Goal: Task Accomplishment & Management: Use online tool/utility

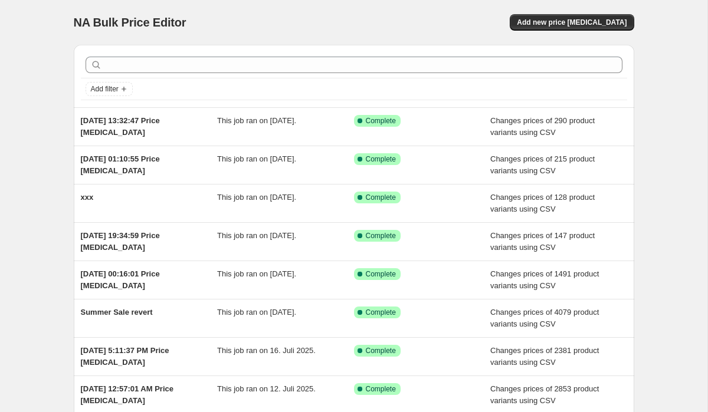
click at [538, 6] on div "NA Bulk Price Editor. This page is ready NA Bulk Price Editor Add new price cha…" at bounding box center [354, 22] width 560 height 45
click at [538, 15] on button "Add new price [MEDICAL_DATA]" at bounding box center [572, 22] width 124 height 17
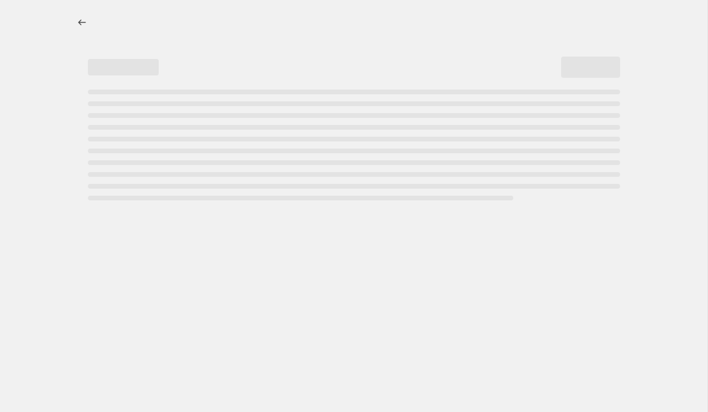
select select "percentage"
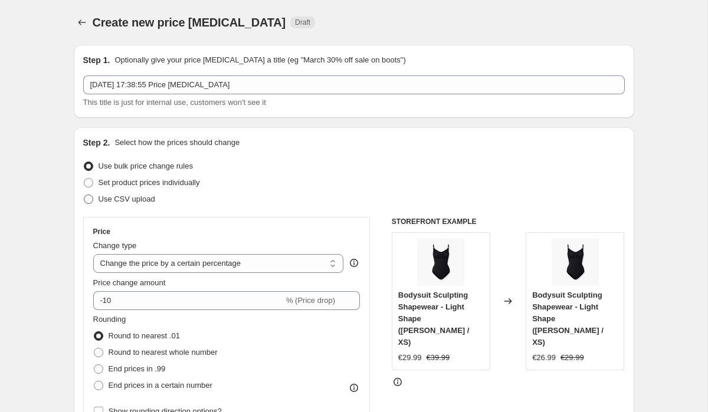
click at [113, 202] on span "Use CSV upload" at bounding box center [126, 199] width 57 height 9
click at [84, 195] on input "Use CSV upload" at bounding box center [84, 195] width 1 height 1
radio input "true"
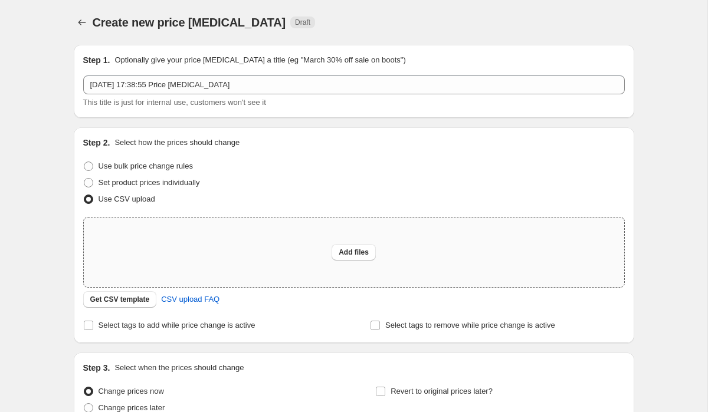
click at [154, 269] on div "Add files" at bounding box center [354, 253] width 540 height 70
type input "C:\fakepath\_Sale Pricing Details - Sheet11 (1).csv"
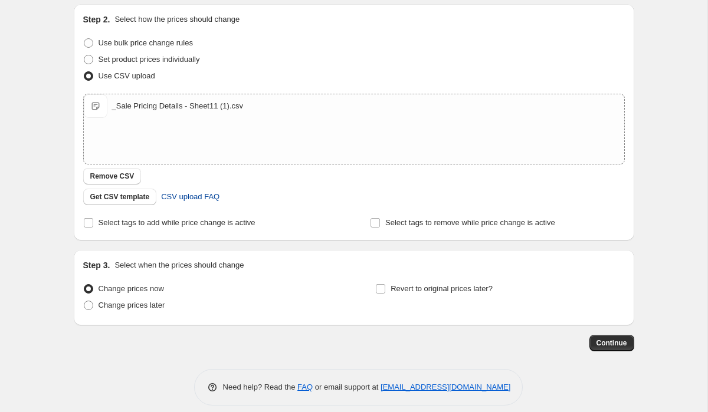
scroll to position [134, 0]
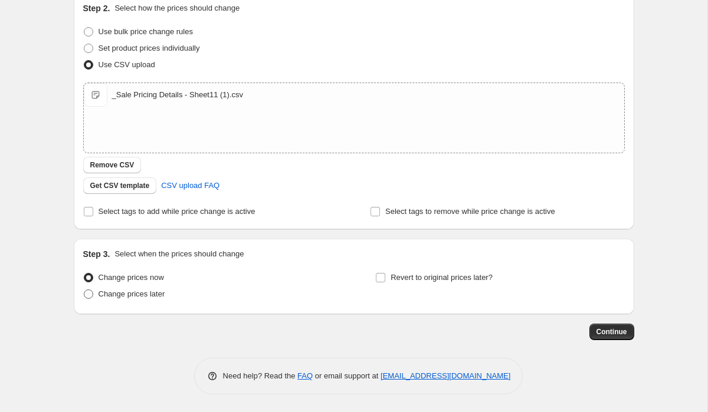
click at [136, 294] on span "Change prices later" at bounding box center [131, 294] width 67 height 9
click at [84, 290] on input "Change prices later" at bounding box center [84, 290] width 1 height 1
radio input "true"
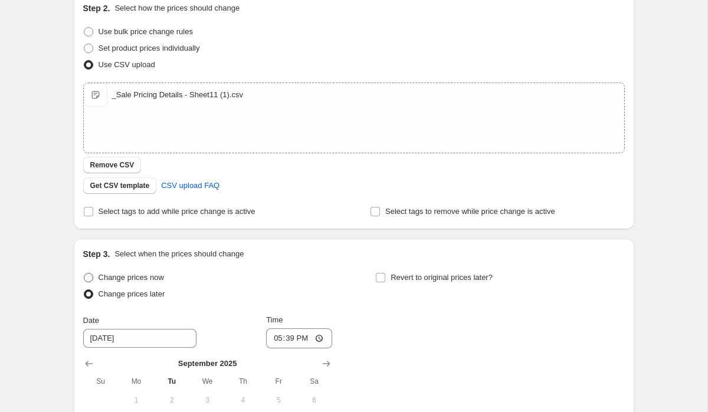
click at [138, 280] on span "Change prices now" at bounding box center [130, 277] width 65 height 9
click at [84, 274] on input "Change prices now" at bounding box center [84, 273] width 1 height 1
radio input "true"
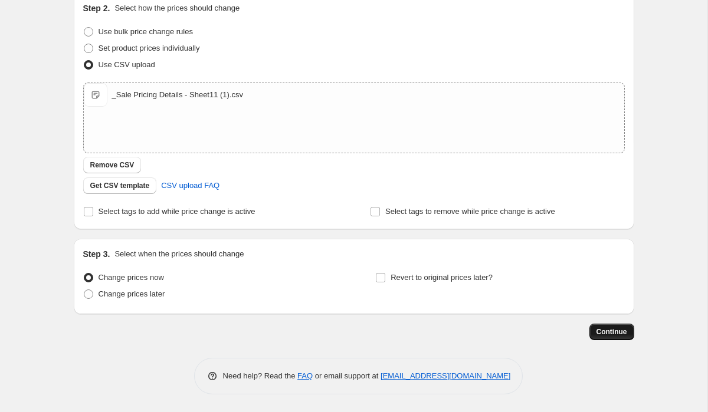
click at [612, 333] on span "Continue" at bounding box center [611, 331] width 31 height 9
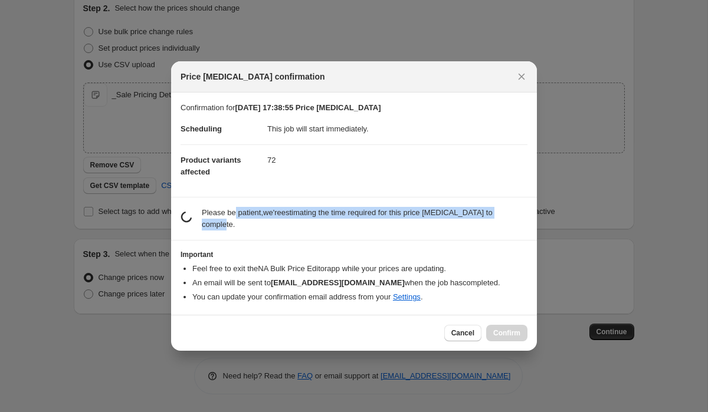
drag, startPoint x: 256, startPoint y: 225, endPoint x: 235, endPoint y: 205, distance: 28.4
click at [235, 205] on section "estimating job duration... Please be patient, we're estimating the time require…" at bounding box center [354, 219] width 366 height 42
drag, startPoint x: 228, startPoint y: 199, endPoint x: 257, endPoint y: 229, distance: 41.7
click at [257, 229] on section "estimating job duration... Please be patient, we're estimating the time require…" at bounding box center [354, 219] width 366 height 42
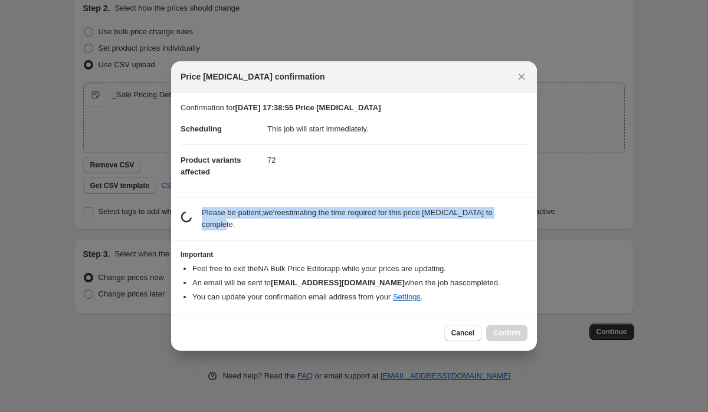
click at [257, 229] on p "Please be patient, we're estimating the time required for this price change job…" at bounding box center [365, 219] width 326 height 24
drag, startPoint x: 257, startPoint y: 228, endPoint x: 249, endPoint y: 204, distance: 25.4
click at [249, 204] on section "estimating job duration... Please be patient, we're estimating the time require…" at bounding box center [354, 219] width 366 height 42
drag, startPoint x: 249, startPoint y: 204, endPoint x: 254, endPoint y: 232, distance: 28.8
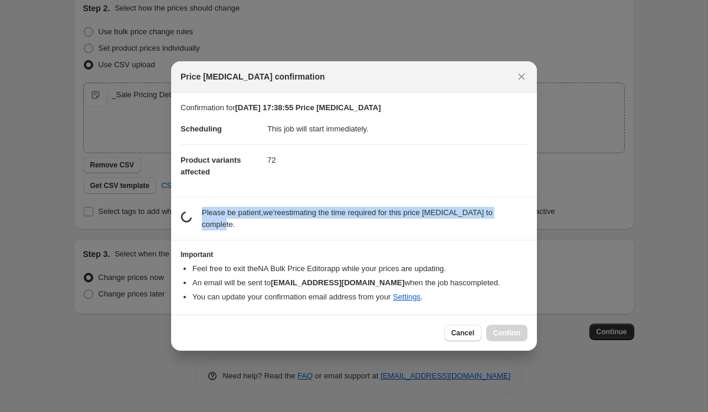
click at [254, 232] on section "estimating job duration... Please be patient, we're estimating the time require…" at bounding box center [354, 219] width 366 height 42
drag, startPoint x: 256, startPoint y: 232, endPoint x: 254, endPoint y: 201, distance: 31.3
click at [254, 201] on section "estimating job duration... Please be patient, we're estimating the time require…" at bounding box center [354, 219] width 366 height 42
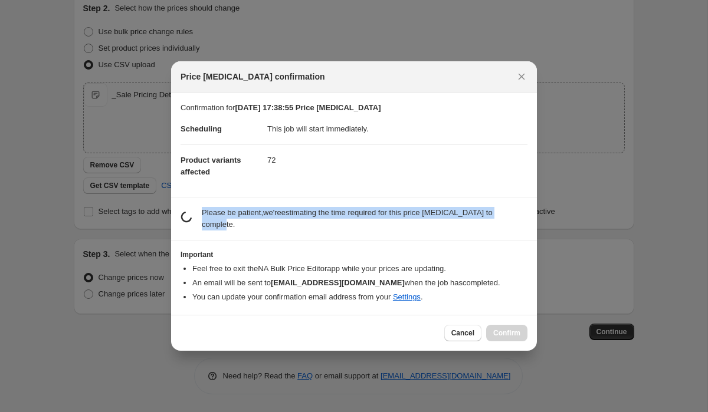
drag, startPoint x: 241, startPoint y: 200, endPoint x: 251, endPoint y: 226, distance: 28.0
click at [251, 226] on section "estimating job duration... Please be patient, we're estimating the time require…" at bounding box center [354, 219] width 366 height 42
click at [251, 226] on p "Please be patient, we're estimating the time required for this price change job…" at bounding box center [365, 219] width 326 height 24
drag, startPoint x: 265, startPoint y: 226, endPoint x: 254, endPoint y: 198, distance: 29.9
click at [254, 198] on section "estimating job duration... Please be patient, we're estimating the time require…" at bounding box center [354, 219] width 366 height 42
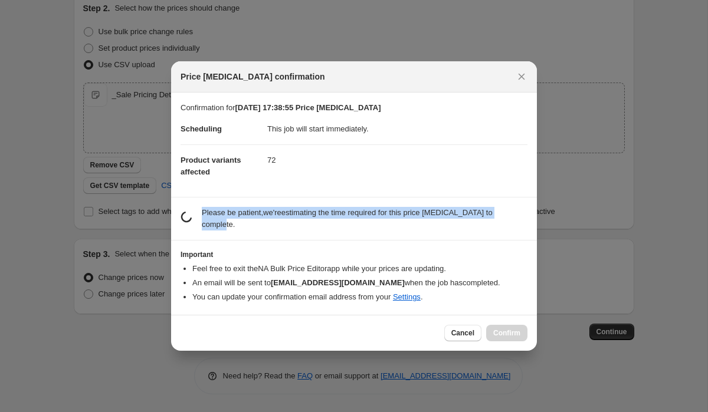
click at [254, 198] on section "estimating job duration... Please be patient, we're estimating the time require…" at bounding box center [354, 219] width 366 height 42
drag, startPoint x: 245, startPoint y: 198, endPoint x: 252, endPoint y: 220, distance: 22.8
click at [252, 220] on section "estimating job duration... Please be patient, we're estimating the time require…" at bounding box center [354, 219] width 366 height 42
click at [252, 221] on p "Please be patient, we're estimating the time required for this price change job…" at bounding box center [365, 219] width 326 height 24
drag, startPoint x: 252, startPoint y: 222, endPoint x: 252, endPoint y: 198, distance: 24.8
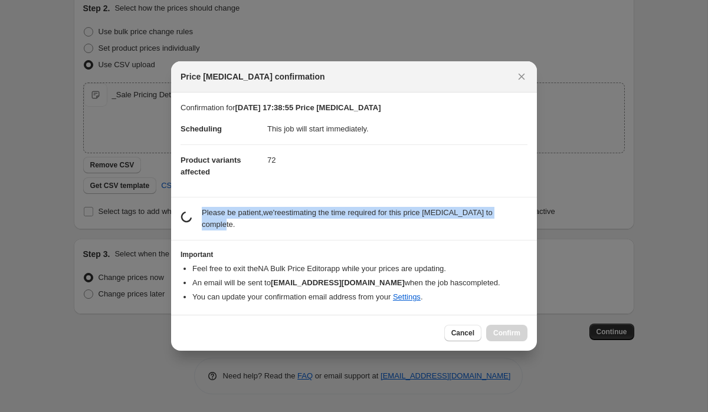
click at [252, 198] on section "estimating job duration... Please be patient, we're estimating the time require…" at bounding box center [354, 219] width 366 height 42
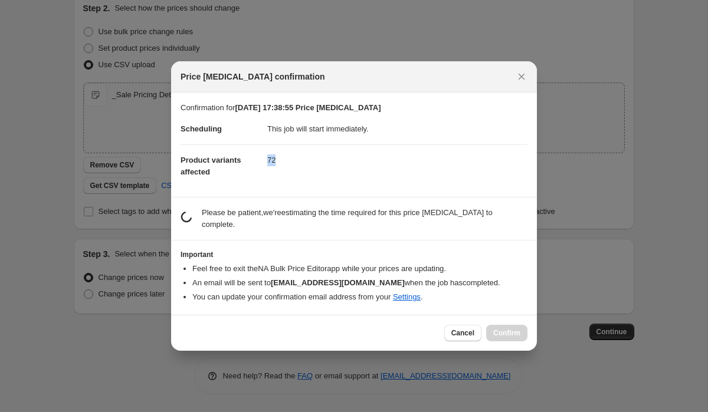
drag, startPoint x: 252, startPoint y: 196, endPoint x: 258, endPoint y: 228, distance: 32.9
click at [258, 228] on div "Confirmation for 16. Sept. 2025, 17:38:55 Price change job Scheduling This job …" at bounding box center [354, 204] width 366 height 222
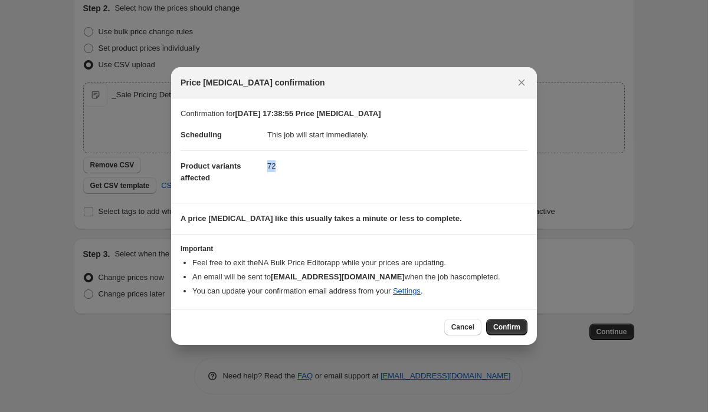
click at [258, 228] on section "A price change job like this usually takes a minute or less to complete." at bounding box center [354, 218] width 366 height 31
click at [253, 221] on b "A price change job like this usually takes a minute or less to complete." at bounding box center [320, 218] width 281 height 9
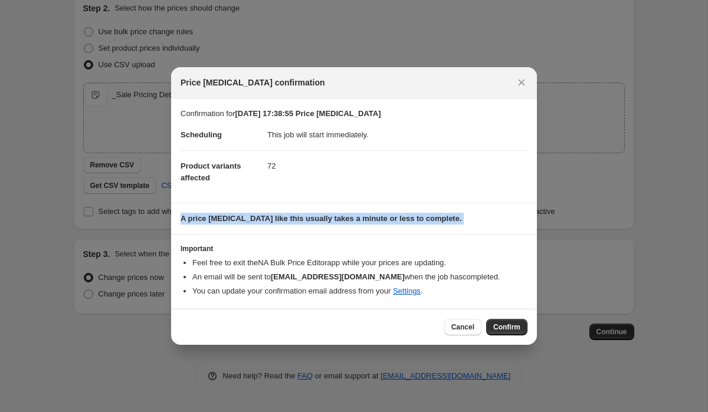
click at [253, 221] on b "A price change job like this usually takes a minute or less to complete." at bounding box center [320, 218] width 281 height 9
click at [313, 219] on b "A price change job like this usually takes a minute or less to complete." at bounding box center [320, 218] width 281 height 9
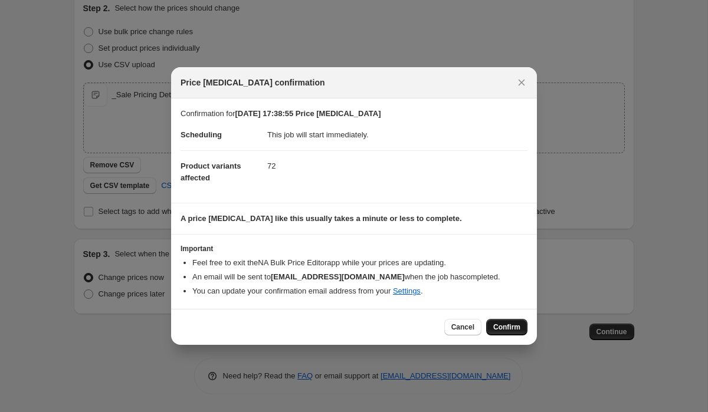
click at [504, 328] on span "Confirm" at bounding box center [506, 327] width 27 height 9
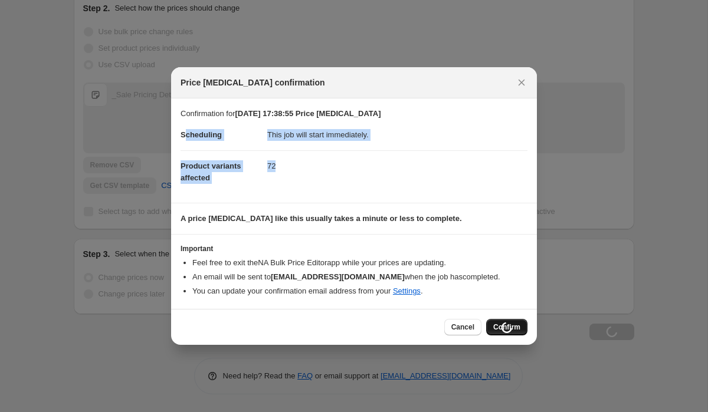
drag, startPoint x: 286, startPoint y: 166, endPoint x: 183, endPoint y: 133, distance: 108.4
click at [183, 134] on dl "Scheduling This job will start immediately. Product variants affected 72" at bounding box center [353, 157] width 347 height 74
click at [183, 133] on span "Scheduling" at bounding box center [200, 134] width 41 height 9
drag, startPoint x: 178, startPoint y: 133, endPoint x: 287, endPoint y: 169, distance: 114.9
click at [287, 169] on section "Confirmation for 16. Sept. 2025, 17:38:55 Price change job Scheduling This job …" at bounding box center [354, 150] width 366 height 104
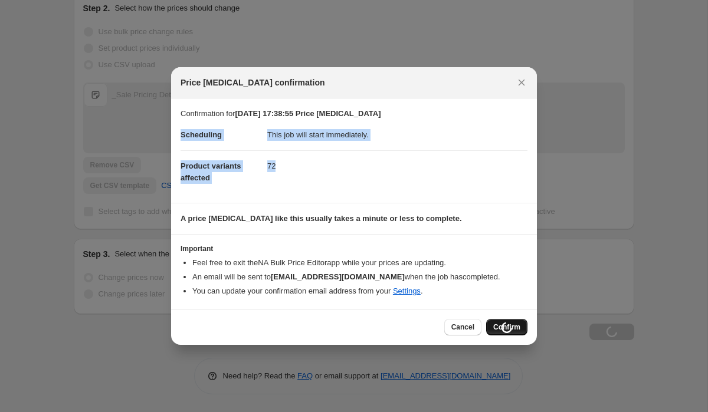
click at [287, 169] on dd "72" at bounding box center [397, 165] width 260 height 31
drag, startPoint x: 294, startPoint y: 169, endPoint x: 179, endPoint y: 131, distance: 121.2
click at [179, 131] on section "Confirmation for 16. Sept. 2025, 17:38:55 Price change job Scheduling This job …" at bounding box center [354, 150] width 366 height 104
drag, startPoint x: 176, startPoint y: 131, endPoint x: 274, endPoint y: 173, distance: 107.3
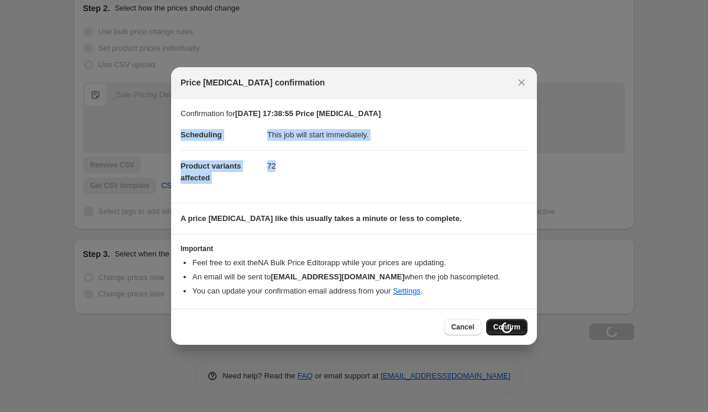
click at [274, 173] on section "Confirmation for 16. Sept. 2025, 17:38:55 Price change job Scheduling This job …" at bounding box center [354, 150] width 366 height 104
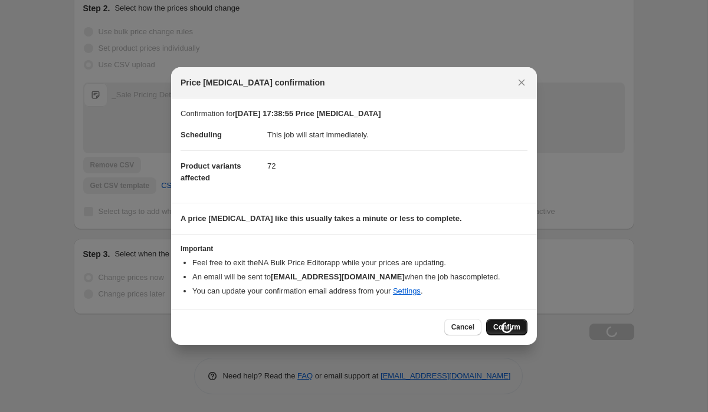
click at [275, 173] on dd "72" at bounding box center [397, 165] width 260 height 31
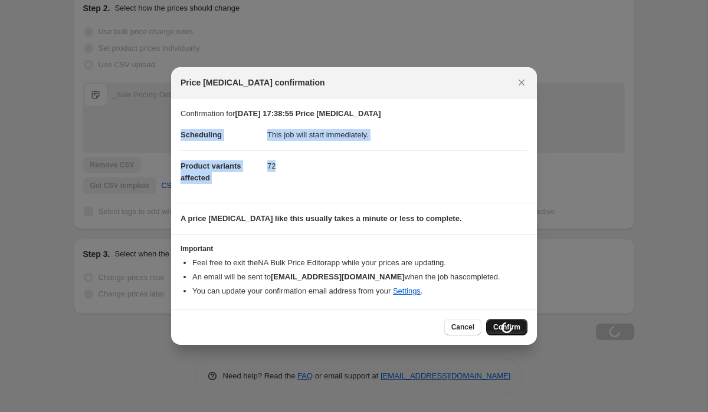
drag, startPoint x: 290, startPoint y: 172, endPoint x: 175, endPoint y: 132, distance: 121.8
click at [175, 132] on section "Confirmation for 16. Sept. 2025, 17:38:55 Price change job Scheduling This job …" at bounding box center [354, 150] width 366 height 104
drag, startPoint x: 180, startPoint y: 127, endPoint x: 295, endPoint y: 167, distance: 121.6
click at [295, 167] on dl "Scheduling This job will start immediately. Product variants affected 72" at bounding box center [353, 157] width 347 height 74
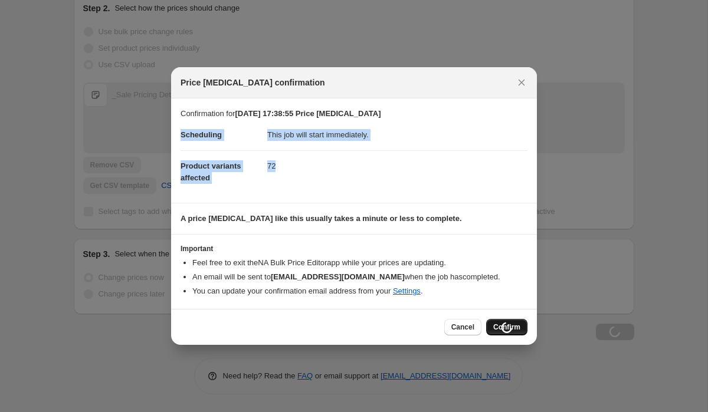
click at [295, 167] on dd "72" at bounding box center [397, 165] width 260 height 31
drag, startPoint x: 295, startPoint y: 167, endPoint x: 183, endPoint y: 144, distance: 114.9
click at [183, 144] on dl "Scheduling This job will start immediately. Product variants affected 72" at bounding box center [353, 157] width 347 height 74
click at [183, 145] on dt "Scheduling" at bounding box center [223, 135] width 87 height 31
drag, startPoint x: 180, startPoint y: 132, endPoint x: 278, endPoint y: 163, distance: 102.6
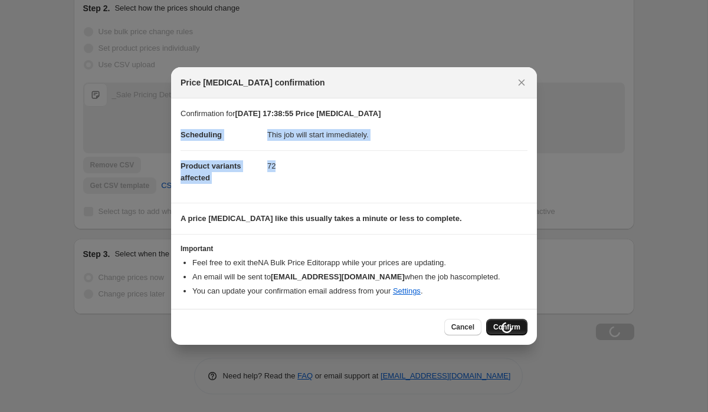
click at [278, 163] on dl "Scheduling This job will start immediately. Product variants affected 72" at bounding box center [353, 157] width 347 height 74
click at [278, 163] on dd "72" at bounding box center [397, 165] width 260 height 31
drag, startPoint x: 278, startPoint y: 166, endPoint x: 180, endPoint y: 129, distance: 105.3
click at [180, 129] on dl "Scheduling This job will start immediately. Product variants affected 72" at bounding box center [353, 157] width 347 height 74
click at [180, 129] on dt "Scheduling" at bounding box center [223, 135] width 87 height 31
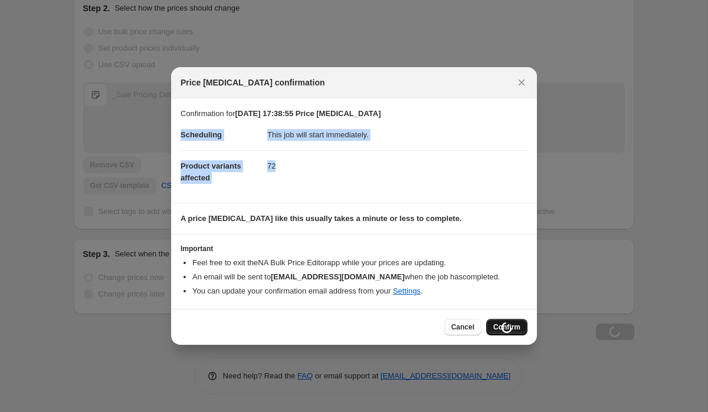
drag, startPoint x: 178, startPoint y: 129, endPoint x: 293, endPoint y: 167, distance: 121.8
click at [293, 167] on section "Confirmation for 16. Sept. 2025, 17:38:55 Price change job Scheduling This job …" at bounding box center [354, 150] width 366 height 104
click at [293, 167] on dd "72" at bounding box center [397, 165] width 260 height 31
drag, startPoint x: 304, startPoint y: 167, endPoint x: 180, endPoint y: 134, distance: 127.6
click at [180, 134] on dl "Scheduling This job will start immediately. Product variants affected 72" at bounding box center [353, 157] width 347 height 74
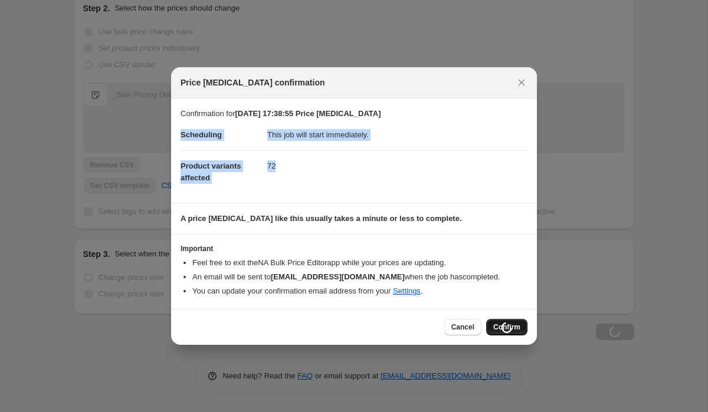
click at [180, 134] on span "Scheduling" at bounding box center [200, 134] width 41 height 9
drag, startPoint x: 175, startPoint y: 134, endPoint x: 276, endPoint y: 166, distance: 105.8
click at [276, 166] on section "Confirmation for 16. Sept. 2025, 17:38:55 Price change job Scheduling This job …" at bounding box center [354, 150] width 366 height 104
click at [276, 166] on dd "72" at bounding box center [397, 165] width 260 height 31
drag, startPoint x: 283, startPoint y: 166, endPoint x: 179, endPoint y: 135, distance: 108.2
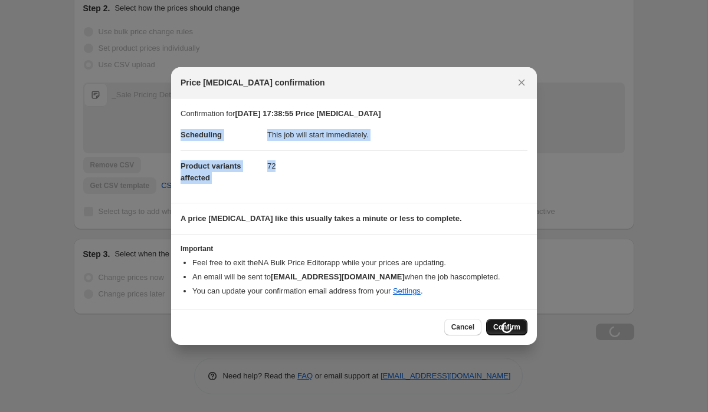
click at [179, 136] on section "Confirmation for 16. Sept. 2025, 17:38:55 Price change job Scheduling This job …" at bounding box center [354, 150] width 366 height 104
click at [179, 135] on section "Confirmation for 16. Sept. 2025, 17:38:55 Price change job Scheduling This job …" at bounding box center [354, 150] width 366 height 104
drag, startPoint x: 179, startPoint y: 132, endPoint x: 281, endPoint y: 164, distance: 107.5
click at [281, 164] on section "Confirmation for 16. Sept. 2025, 17:38:55 Price change job Scheduling This job …" at bounding box center [354, 150] width 366 height 104
click at [281, 164] on dd "72" at bounding box center [397, 165] width 260 height 31
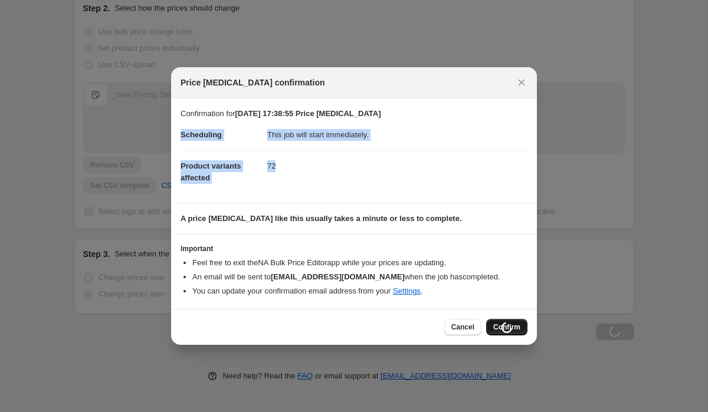
drag, startPoint x: 291, startPoint y: 166, endPoint x: 179, endPoint y: 135, distance: 116.2
click at [179, 135] on section "Confirmation for 16. Sept. 2025, 17:38:55 Price change job Scheduling This job …" at bounding box center [354, 150] width 366 height 104
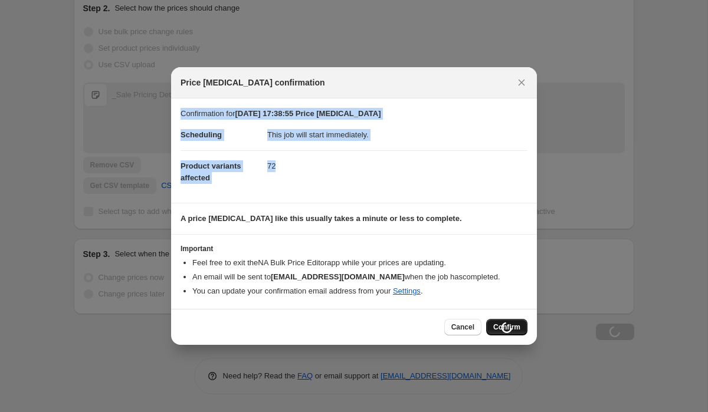
drag, startPoint x: 179, startPoint y: 112, endPoint x: 317, endPoint y: 174, distance: 151.8
click at [317, 174] on section "Confirmation for 16. Sept. 2025, 17:38:55 Price change job Scheduling This job …" at bounding box center [354, 150] width 366 height 104
click at [317, 174] on dd "72" at bounding box center [397, 165] width 260 height 31
drag, startPoint x: 298, startPoint y: 170, endPoint x: 179, endPoint y: 106, distance: 135.4
click at [179, 106] on section "Confirmation for 16. Sept. 2025, 17:38:55 Price change job Scheduling This job …" at bounding box center [354, 150] width 366 height 104
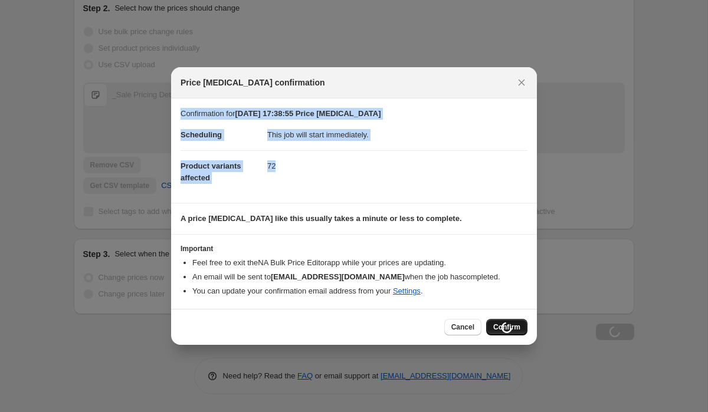
click at [179, 106] on div "Price change job confirmation Confirmation for 16. Sept. 2025, 17:38:55 Price c…" at bounding box center [354, 206] width 366 height 278
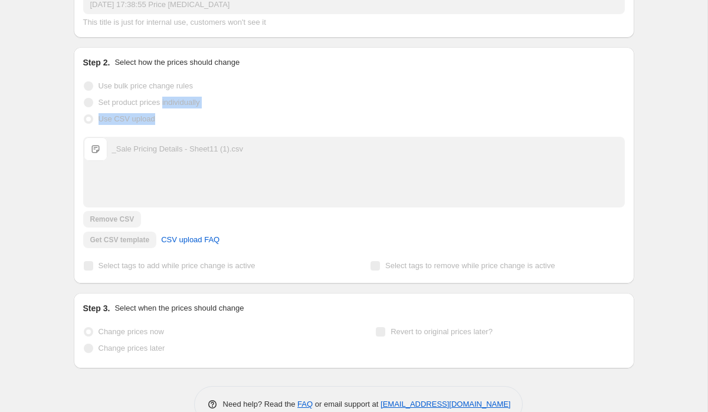
drag, startPoint x: 179, startPoint y: 106, endPoint x: 228, endPoint y: 125, distance: 52.5
click at [228, 125] on ul "Use bulk price change rules Set product prices individually Use CSV upload" at bounding box center [353, 103] width 541 height 50
click at [228, 125] on div "Use CSV upload" at bounding box center [353, 119] width 541 height 17
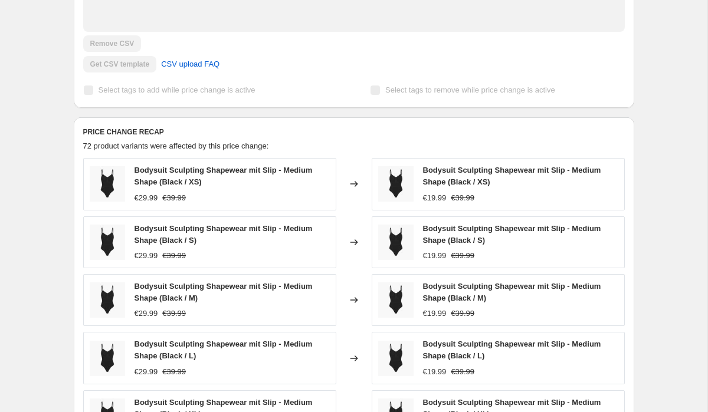
scroll to position [0, 0]
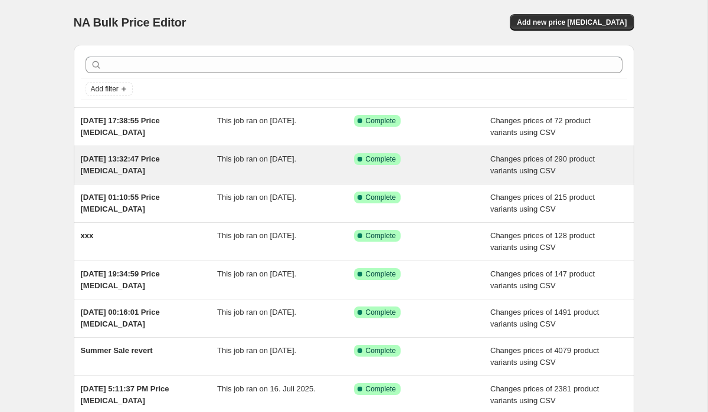
click at [113, 153] on div "[DATE] 13:32:47 Price [MEDICAL_DATA] This job ran on [DATE]. Success Complete C…" at bounding box center [354, 165] width 560 height 38
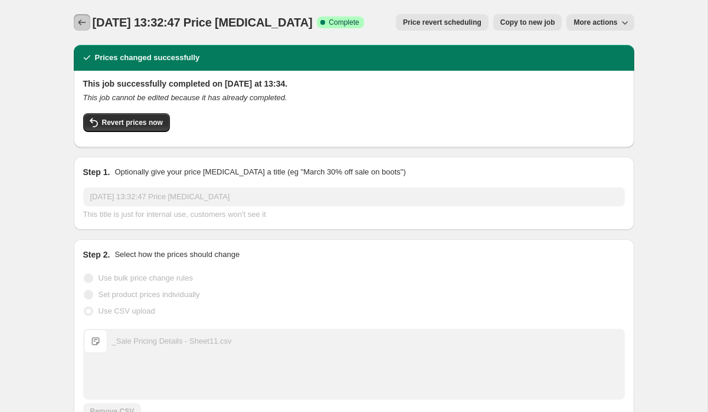
click at [77, 19] on icon "Price change jobs" at bounding box center [82, 23] width 12 height 12
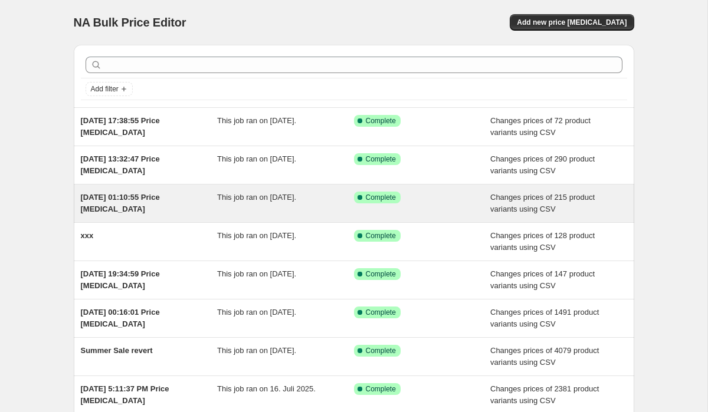
click at [132, 193] on span "[DATE] 01:10:55 Price [MEDICAL_DATA]" at bounding box center [120, 203] width 79 height 21
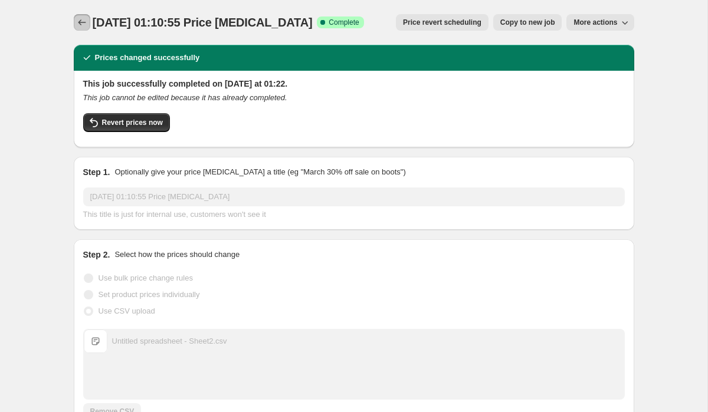
click at [78, 20] on icon "Price change jobs" at bounding box center [82, 23] width 12 height 12
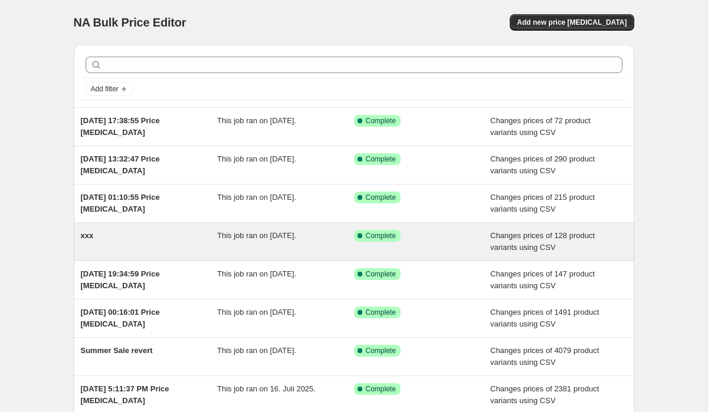
click at [248, 235] on span "This job ran on [DATE]." at bounding box center [256, 235] width 79 height 9
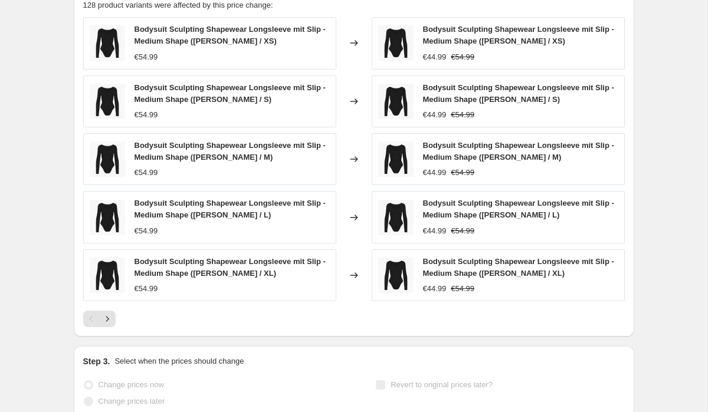
scroll to position [522, 0]
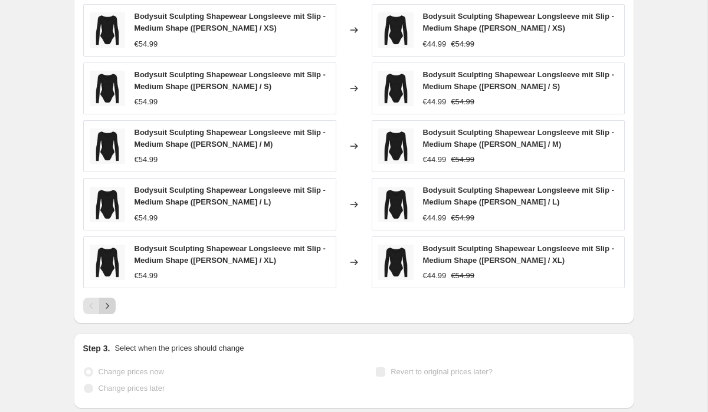
click at [111, 303] on icon "Next" at bounding box center [107, 306] width 12 height 12
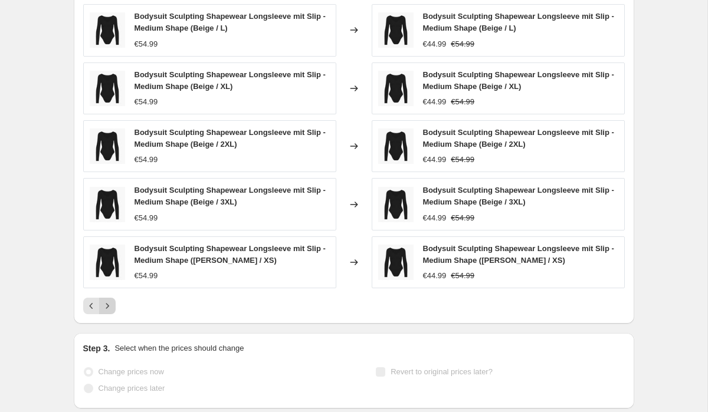
click at [111, 303] on icon "Next" at bounding box center [107, 306] width 12 height 12
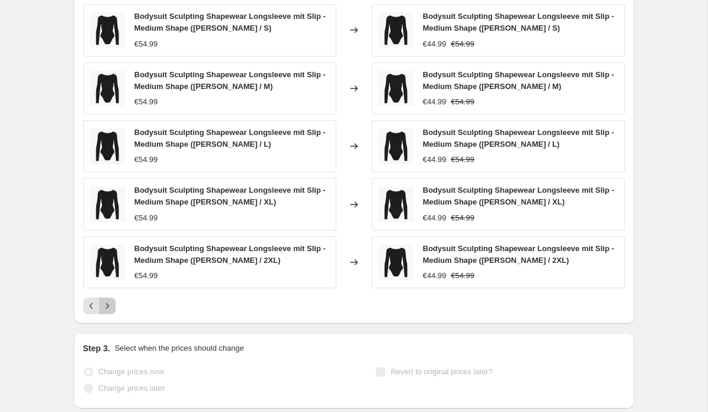
click at [111, 303] on icon "Next" at bounding box center [107, 306] width 12 height 12
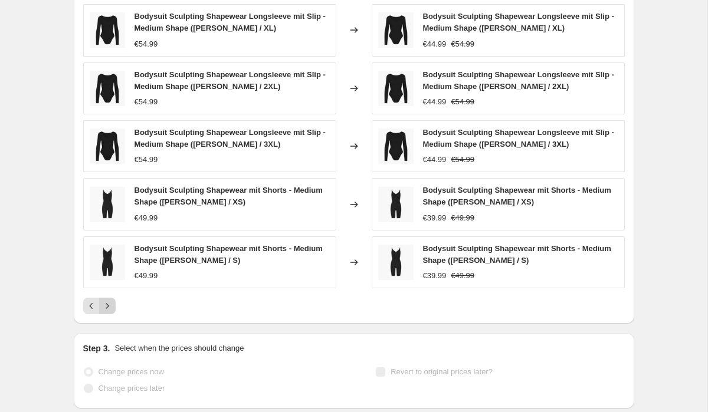
click at [111, 303] on icon "Next" at bounding box center [107, 306] width 12 height 12
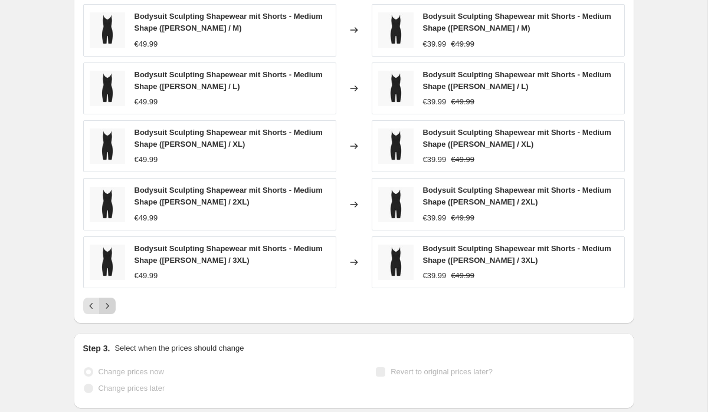
click at [111, 303] on icon "Next" at bounding box center [107, 306] width 12 height 12
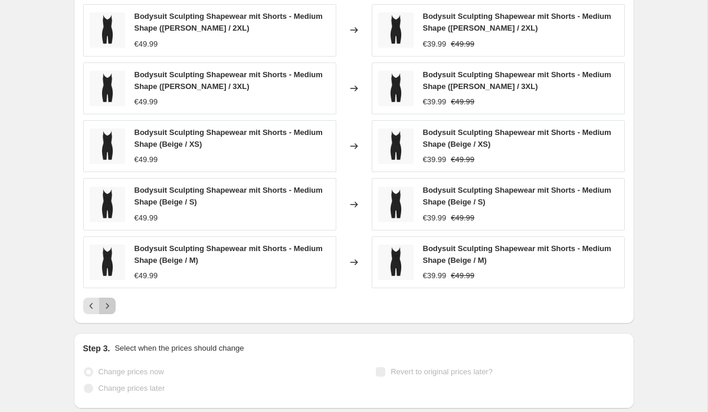
click at [111, 303] on icon "Next" at bounding box center [107, 306] width 12 height 12
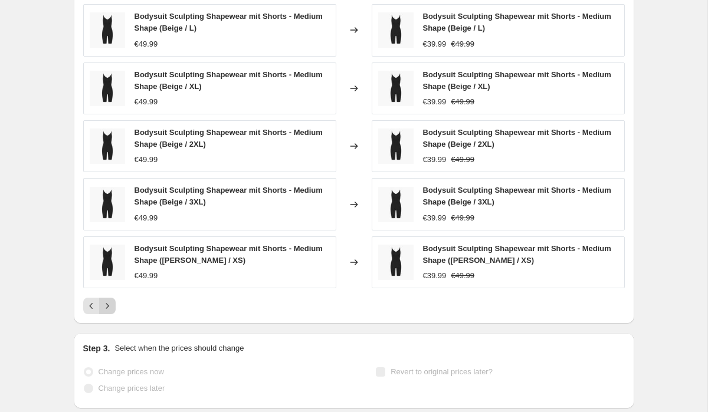
click at [111, 303] on icon "Next" at bounding box center [107, 306] width 12 height 12
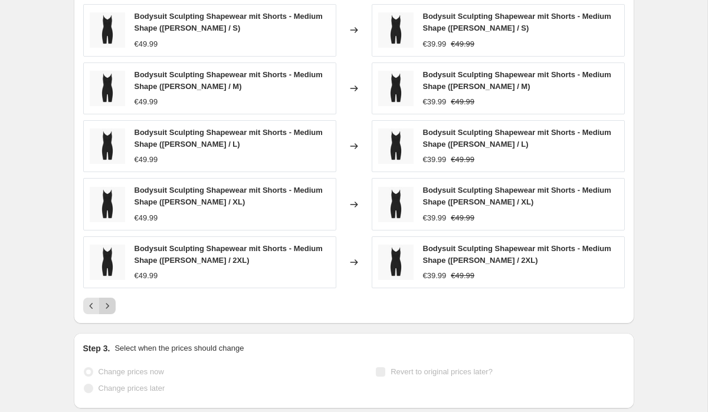
click at [111, 303] on icon "Next" at bounding box center [107, 306] width 12 height 12
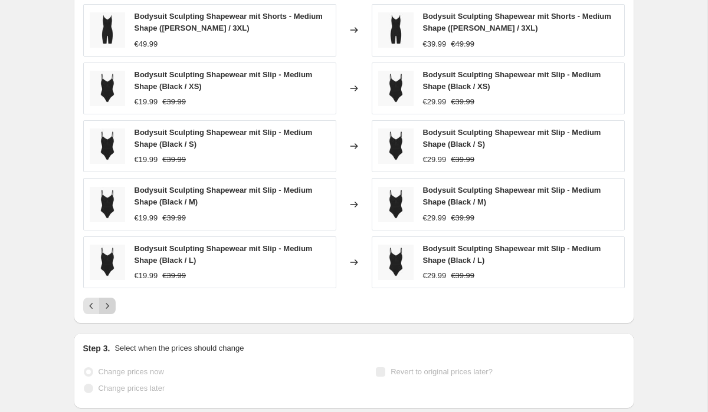
click at [111, 303] on icon "Next" at bounding box center [107, 306] width 12 height 12
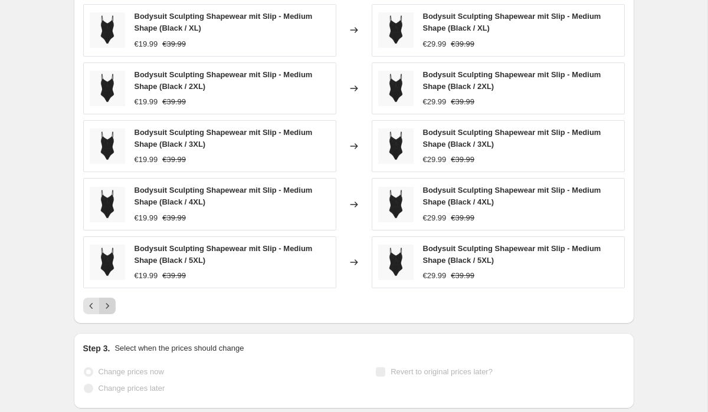
click at [111, 303] on icon "Next" at bounding box center [107, 306] width 12 height 12
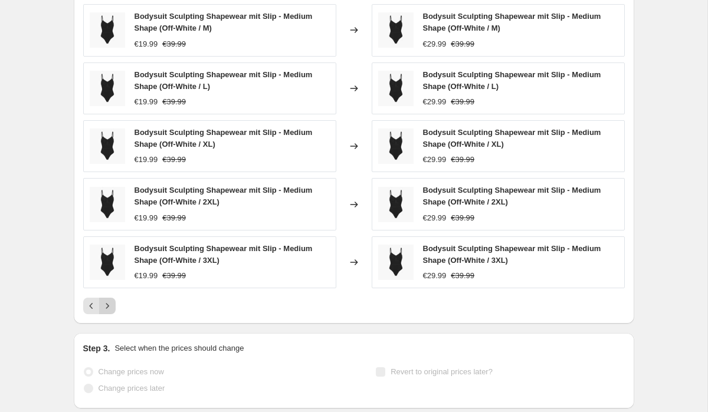
click at [111, 303] on icon "Next" at bounding box center [107, 306] width 12 height 12
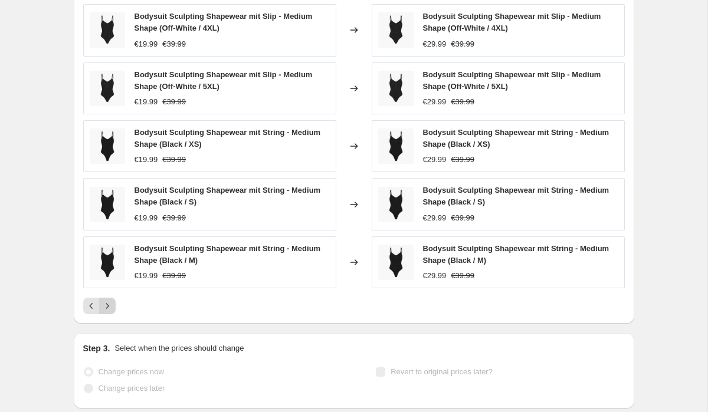
click at [111, 303] on icon "Next" at bounding box center [107, 306] width 12 height 12
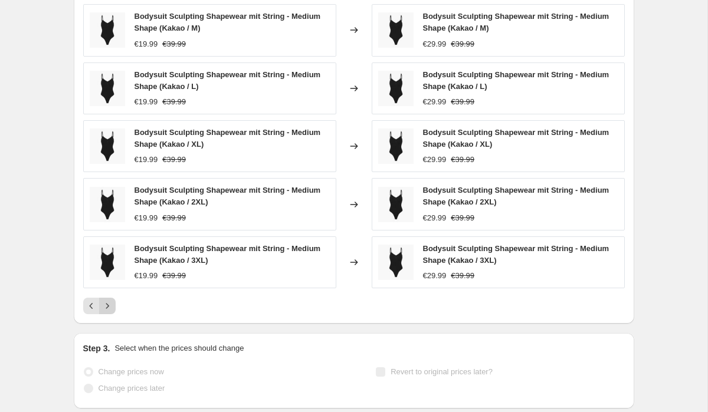
click at [111, 303] on icon "Next" at bounding box center [107, 306] width 12 height 12
click at [109, 301] on icon "Next" at bounding box center [107, 306] width 12 height 12
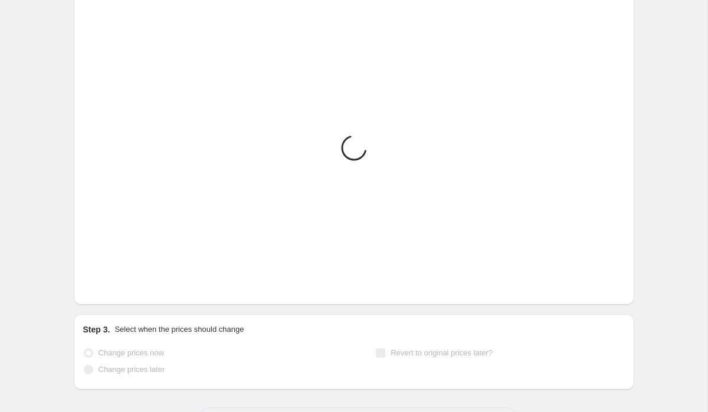
scroll to position [474, 0]
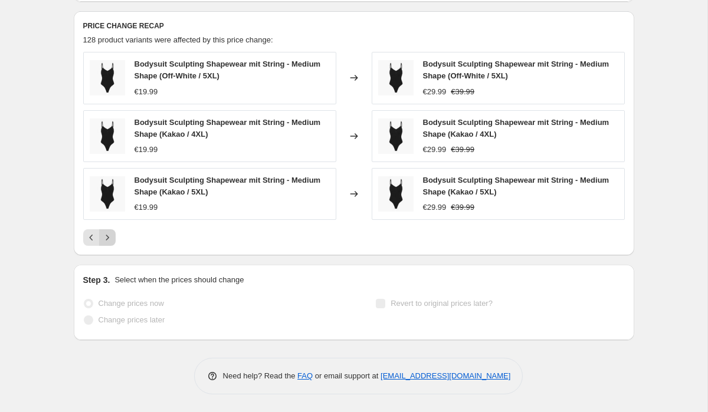
click at [109, 301] on span "Change prices now" at bounding box center [130, 303] width 65 height 9
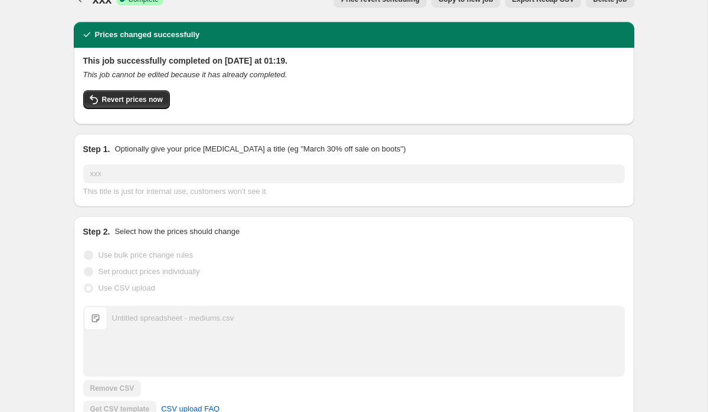
scroll to position [0, 0]
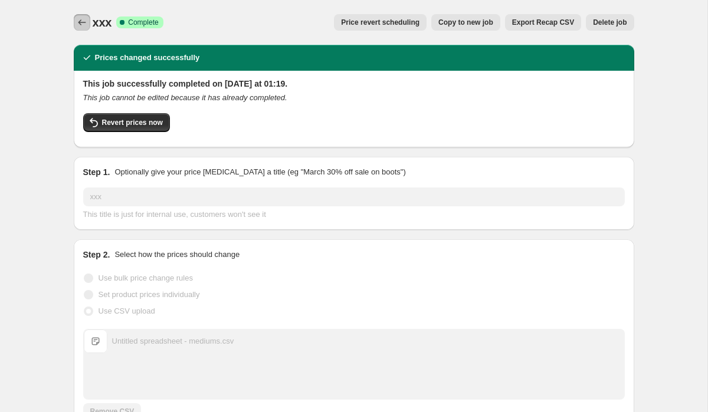
click at [81, 21] on icon "Price change jobs" at bounding box center [82, 23] width 12 height 12
